Goal: Task Accomplishment & Management: Complete application form

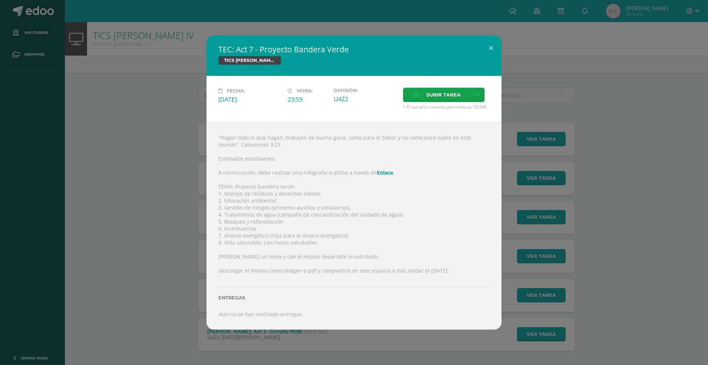
click at [556, 44] on div "TEC: Act 7 - Proyecto Bandera Verde TICS [PERSON_NAME] IV Fecha: [DATE] Hora: 2…" at bounding box center [354, 182] width 702 height 294
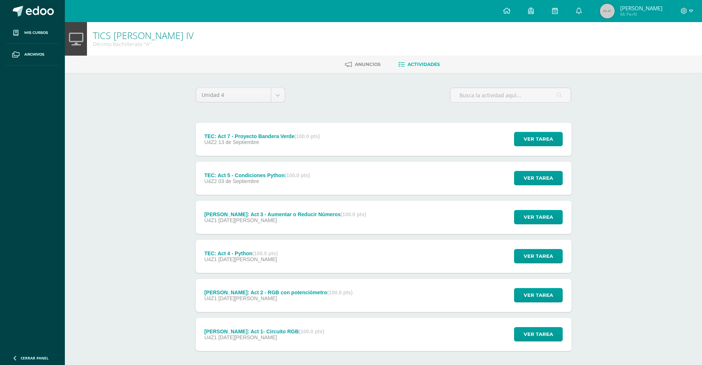
click at [615, 9] on img at bounding box center [607, 11] width 15 height 15
click at [264, 135] on div "TEC: Act 7 - Proyecto Bandera Verde (100.0 pts)" at bounding box center [262, 136] width 116 height 6
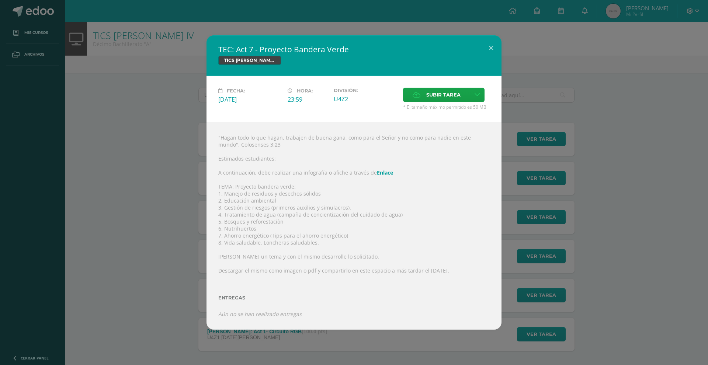
drag, startPoint x: 389, startPoint y: 117, endPoint x: 273, endPoint y: 131, distance: 116.6
click at [273, 133] on div ""Hagan todo lo que hagan, trabajen de buena gana, como para el Señor y no como …" at bounding box center [353, 226] width 295 height 208
click at [278, 234] on div ""Hagan todo lo que hagan, trabajen de buena gana, como para el Señor y no como …" at bounding box center [353, 226] width 295 height 208
click at [423, 88] on label "Subir tarea" at bounding box center [436, 95] width 67 height 14
click at [0, 0] on input "Subir tarea" at bounding box center [0, 0] width 0 height 0
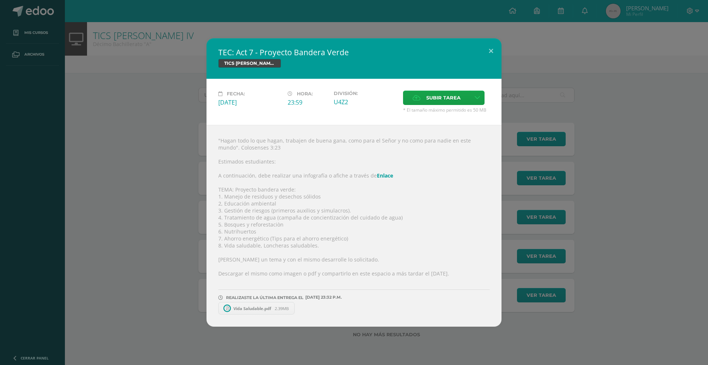
click at [255, 309] on span "Vida Saludable.pdf" at bounding box center [252, 309] width 45 height 6
click at [297, 310] on icon at bounding box center [294, 308] width 3 height 5
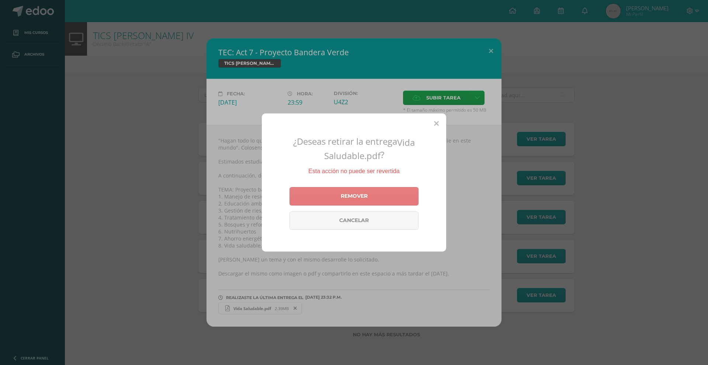
drag, startPoint x: 344, startPoint y: 204, endPoint x: 361, endPoint y: 187, distance: 23.7
click at [345, 204] on link "Remover" at bounding box center [353, 196] width 129 height 18
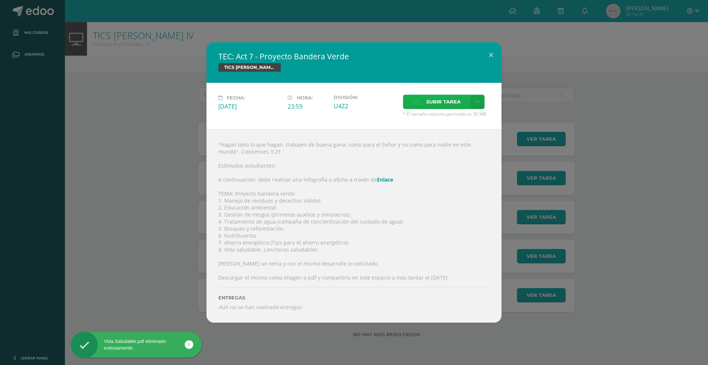
click at [434, 103] on span "Subir tarea" at bounding box center [443, 102] width 34 height 14
click at [0, 0] on input "Subir tarea" at bounding box center [0, 0] width 0 height 0
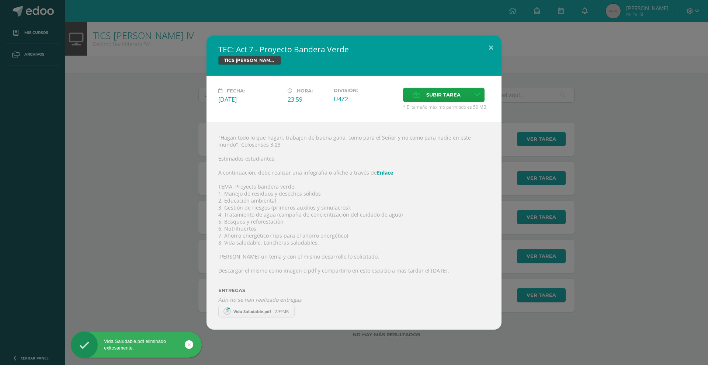
click at [247, 314] on span "Vida Saludable.pdf" at bounding box center [252, 312] width 45 height 6
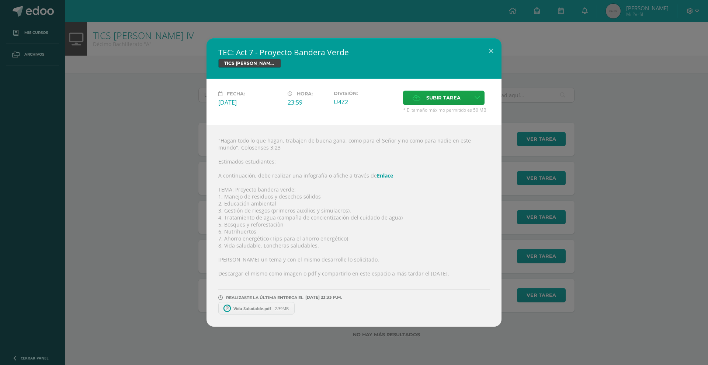
click at [248, 309] on span "Vida Saludable.pdf" at bounding box center [252, 309] width 45 height 6
click at [600, 111] on div "TEC: Act 7 - Proyecto Bandera Verde TICS [PERSON_NAME] IV Fecha: [DATE] Hora: 2…" at bounding box center [354, 182] width 702 height 289
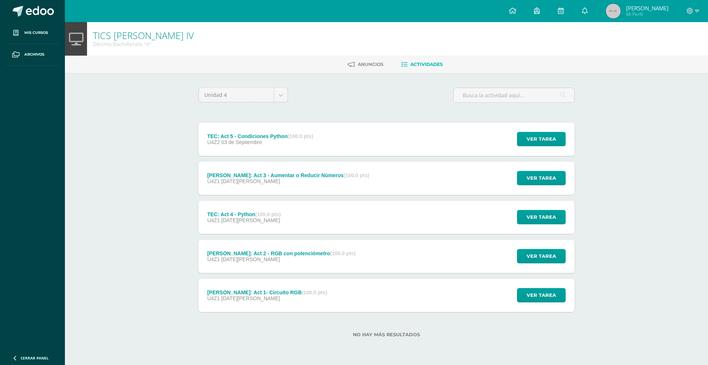
click at [277, 127] on div "TEC: Act 5 - Condiciones Python (100.0 pts) U4Z2 [DATE]" at bounding box center [259, 139] width 123 height 33
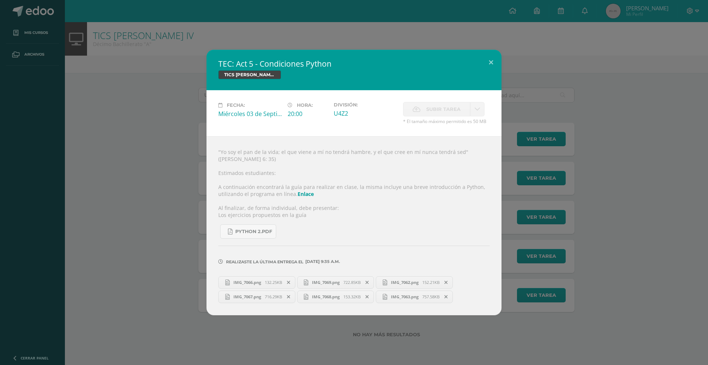
click at [41, 73] on div "TEC: Act 5 - Condiciones Python TICS [PERSON_NAME] IV Fecha: [DATE] Hora: 20:00…" at bounding box center [354, 182] width 702 height 265
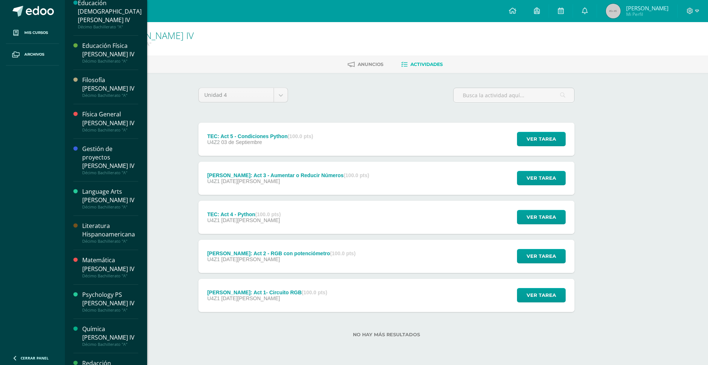
scroll to position [159, 0]
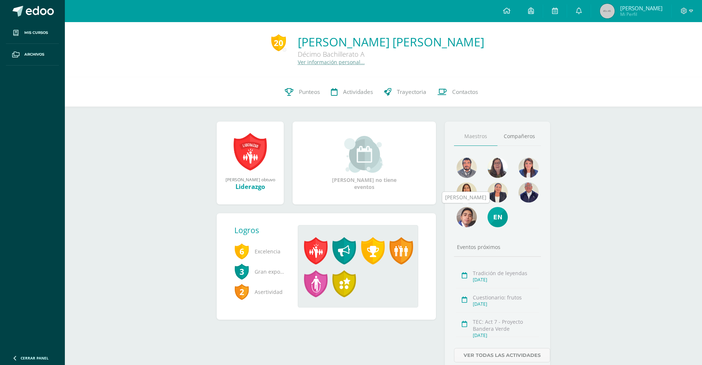
click at [474, 217] on img at bounding box center [467, 217] width 20 height 20
